Goal: Information Seeking & Learning: Find specific page/section

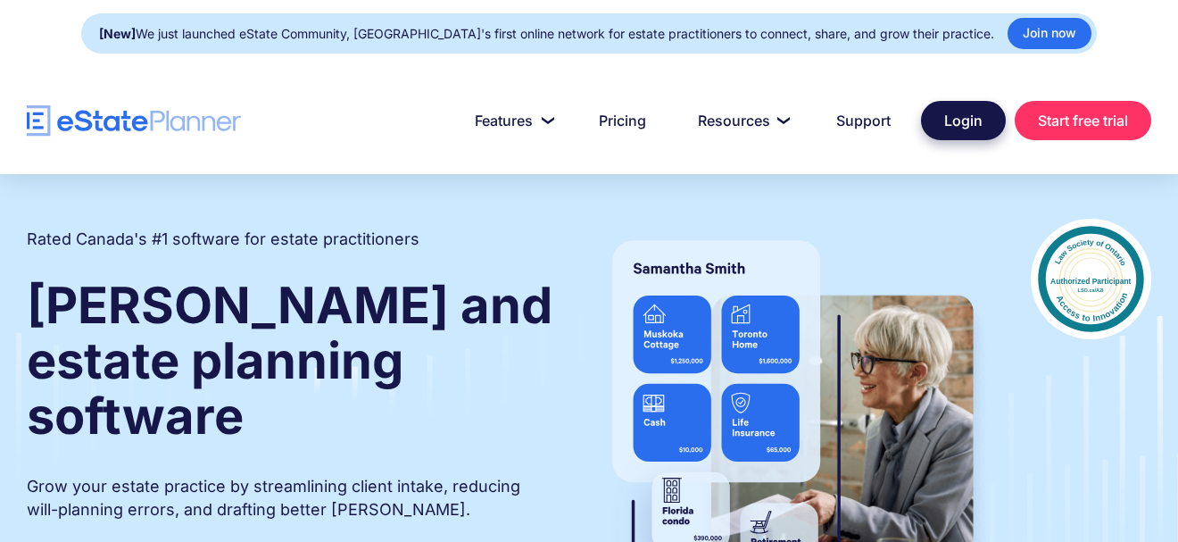
click at [818, 101] on link "Login" at bounding box center [963, 120] width 85 height 39
click at [1089, 432] on div "Rated Canada's #1 software for estate practitioners [PERSON_NAME] and estate pl…" at bounding box center [589, 464] width 1178 height 491
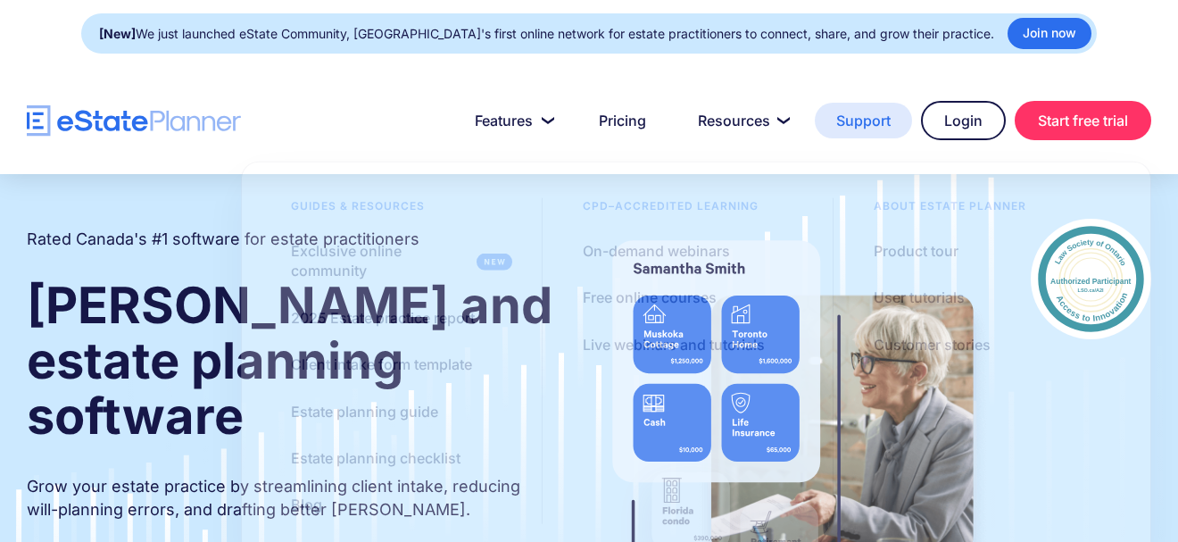
click at [872, 120] on link "Support" at bounding box center [863, 121] width 97 height 36
